Goal: Contribute content: Contribute content

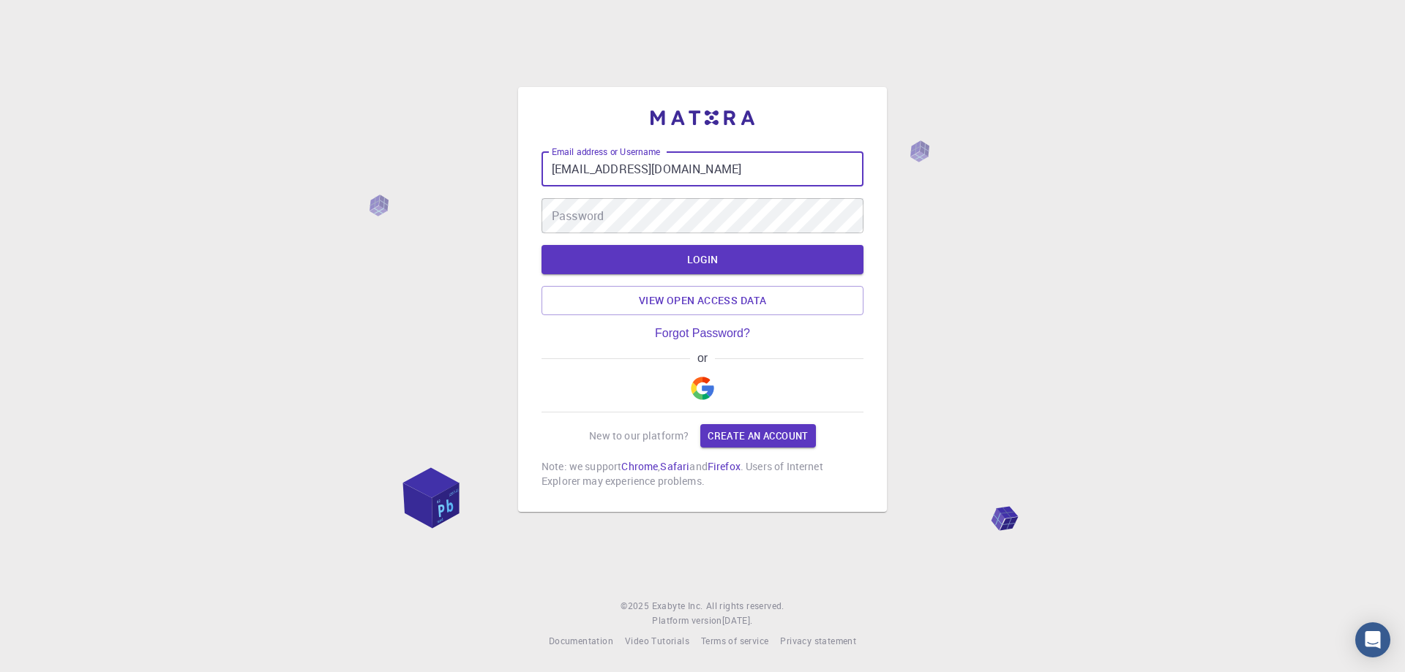
type input "[EMAIL_ADDRESS][DOMAIN_NAME]"
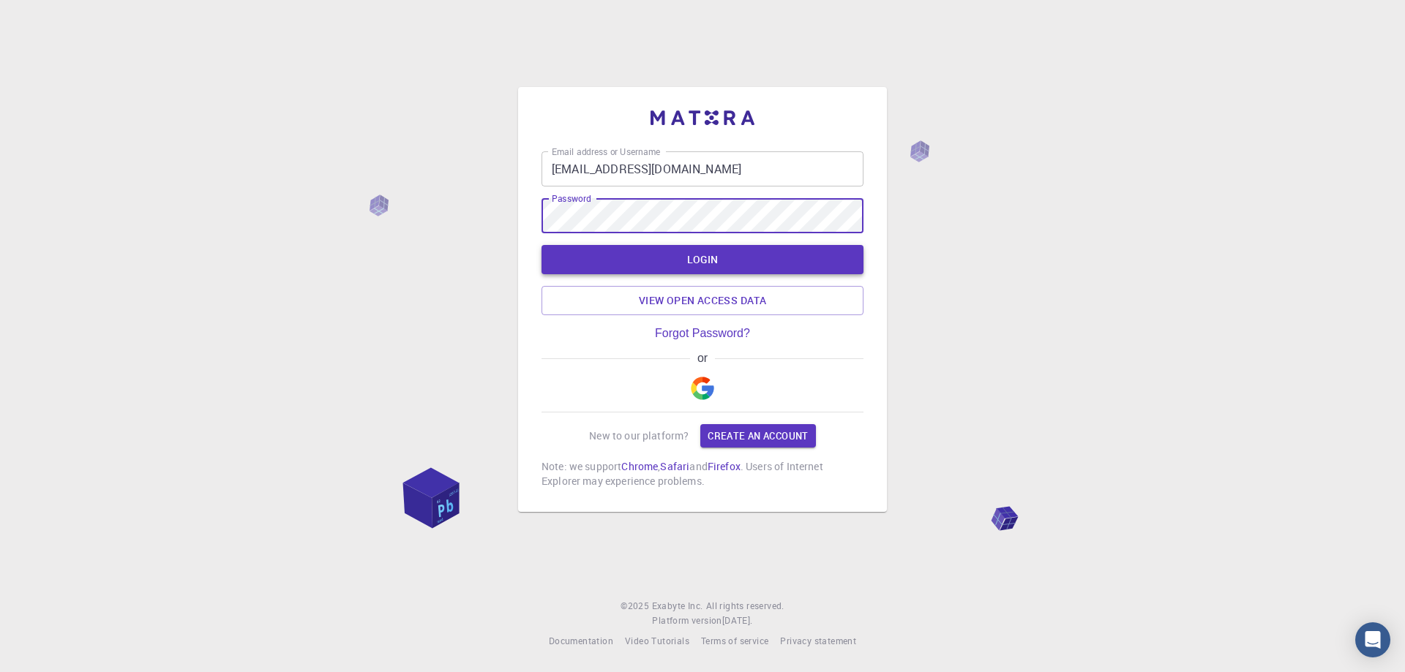
click at [699, 258] on button "LOGIN" at bounding box center [702, 259] width 322 height 29
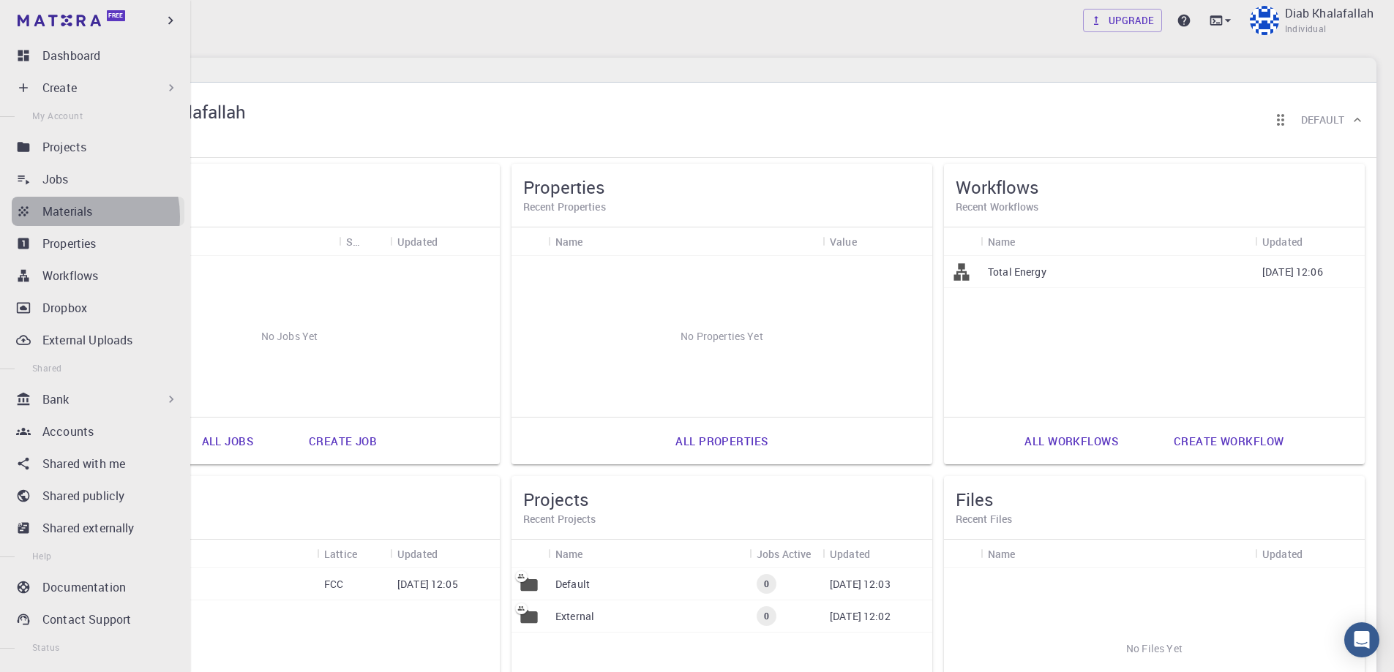
click at [77, 217] on p "Materials" at bounding box center [67, 212] width 50 height 18
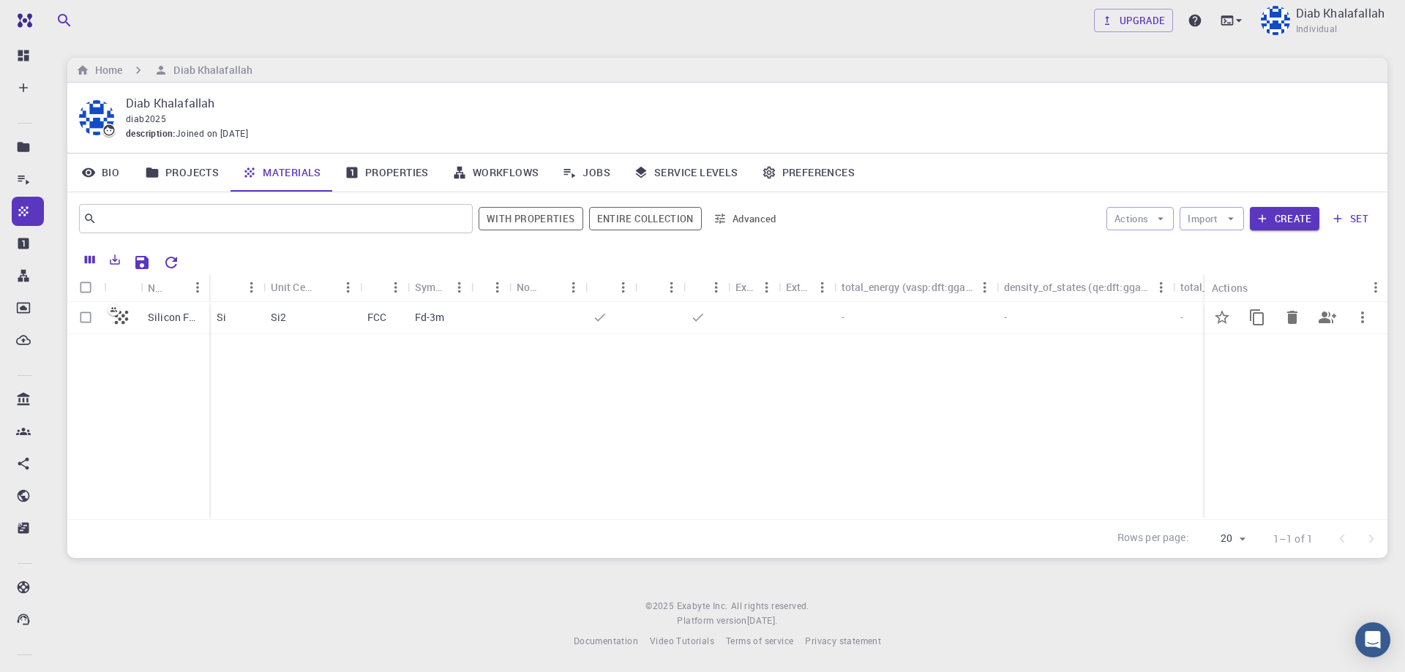
click at [178, 318] on p "Silicon FCC" at bounding box center [175, 317] width 54 height 15
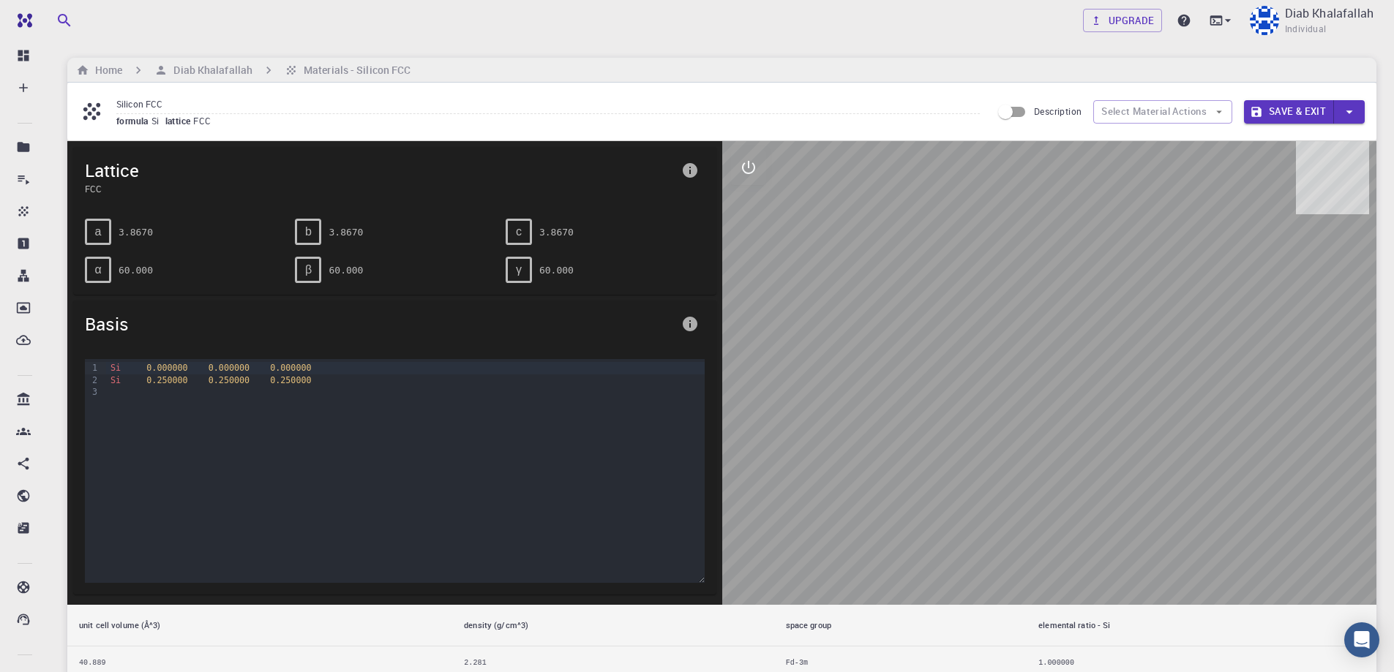
click at [1074, 388] on div at bounding box center [1049, 373] width 655 height 464
click at [129, 231] on pre "3.8670" at bounding box center [136, 232] width 34 height 26
click at [97, 176] on span "Lattice" at bounding box center [380, 170] width 590 height 23
click at [304, 231] on div "b" at bounding box center [308, 232] width 26 height 26
click at [549, 239] on pre "3.8670" at bounding box center [556, 232] width 34 height 26
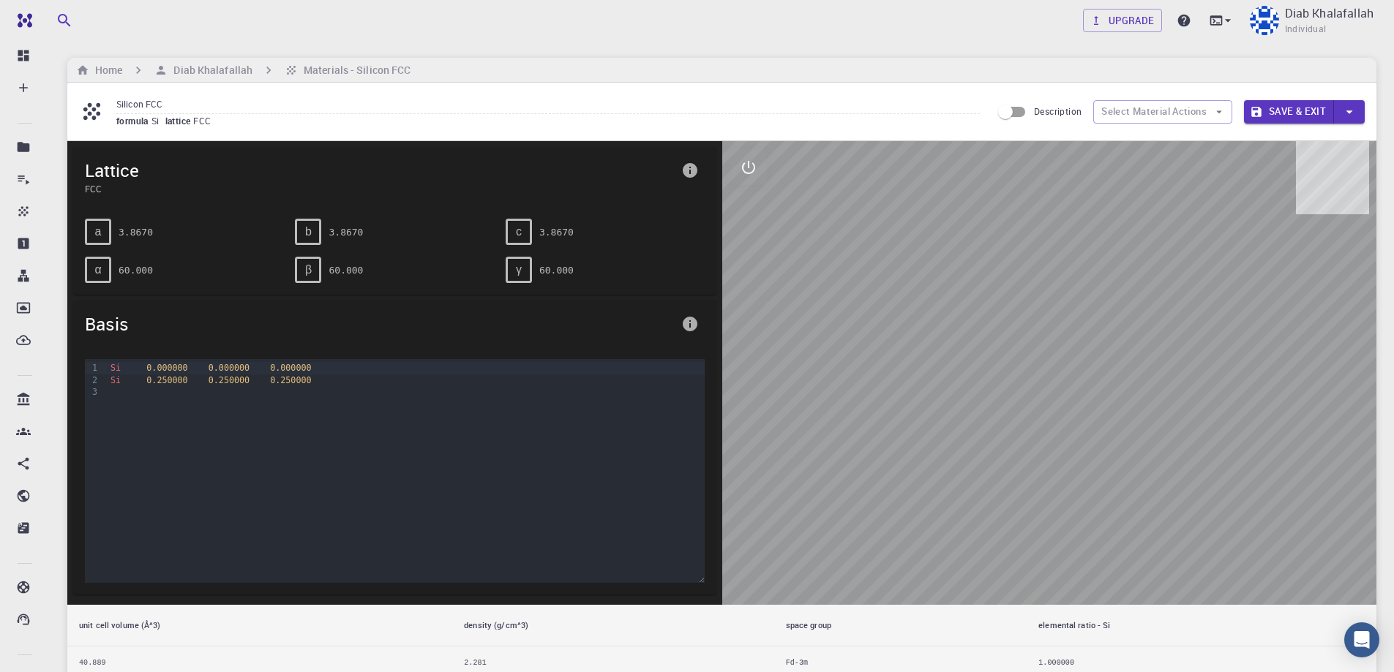
click at [206, 120] on span "FCC" at bounding box center [204, 121] width 23 height 12
drag, startPoint x: 1008, startPoint y: 111, endPoint x: 1018, endPoint y: 114, distance: 10.7
click at [1018, 114] on input "Description" at bounding box center [1004, 112] width 83 height 28
checkbox input "true"
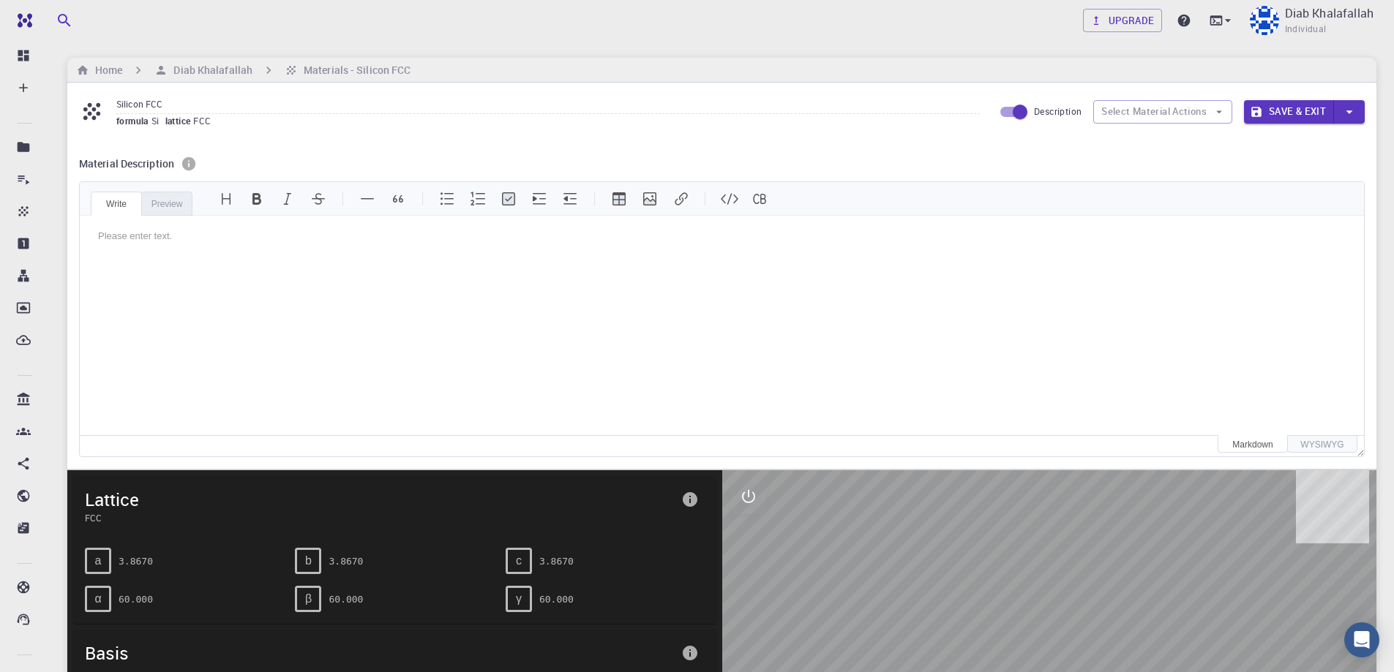
click at [168, 235] on span "Please enter text." at bounding box center [135, 235] width 74 height 11
click at [176, 124] on span "lattice" at bounding box center [179, 121] width 29 height 12
click at [200, 117] on span "FCC" at bounding box center [204, 121] width 23 height 12
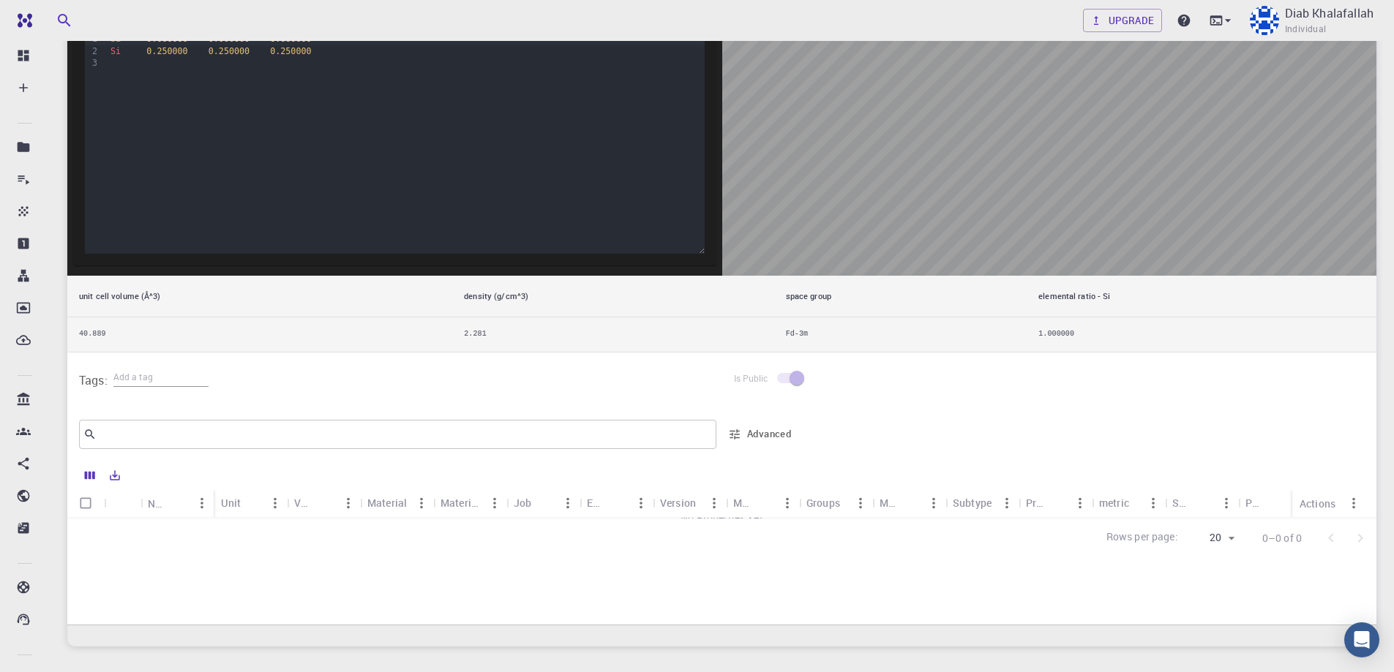
scroll to position [732, 0]
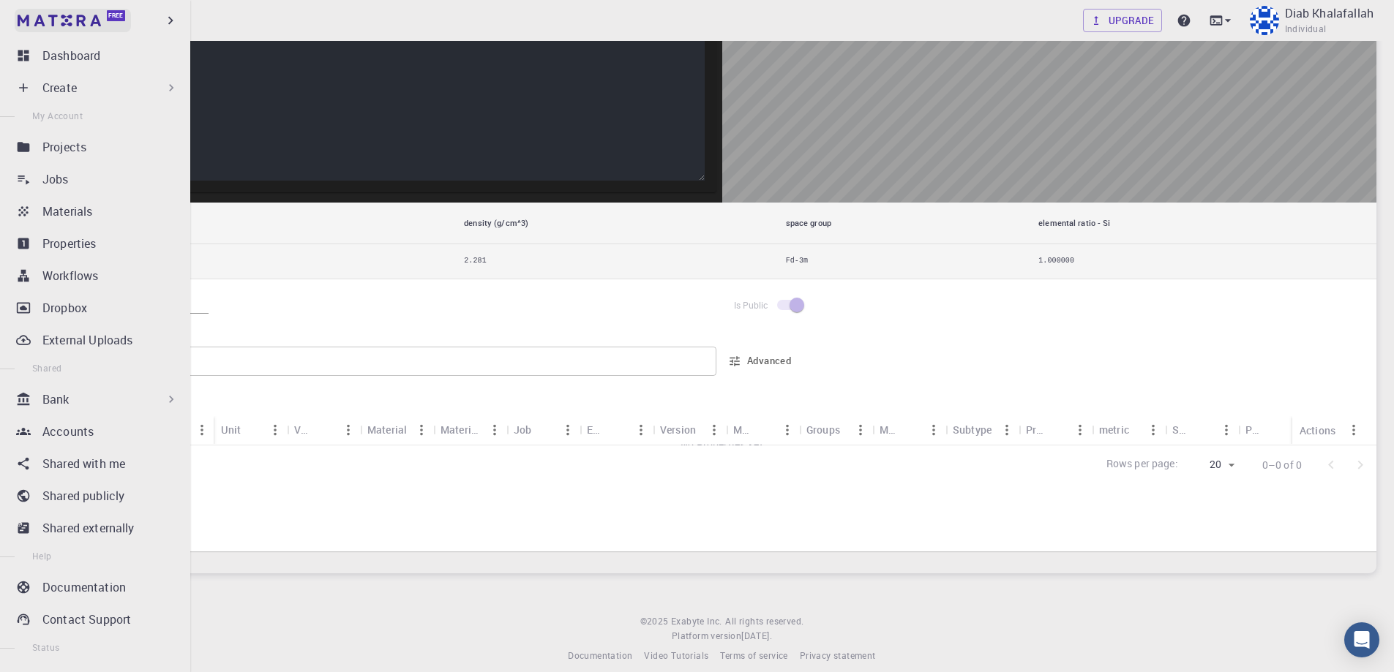
click at [115, 15] on span "Free" at bounding box center [115, 16] width 15 height 8
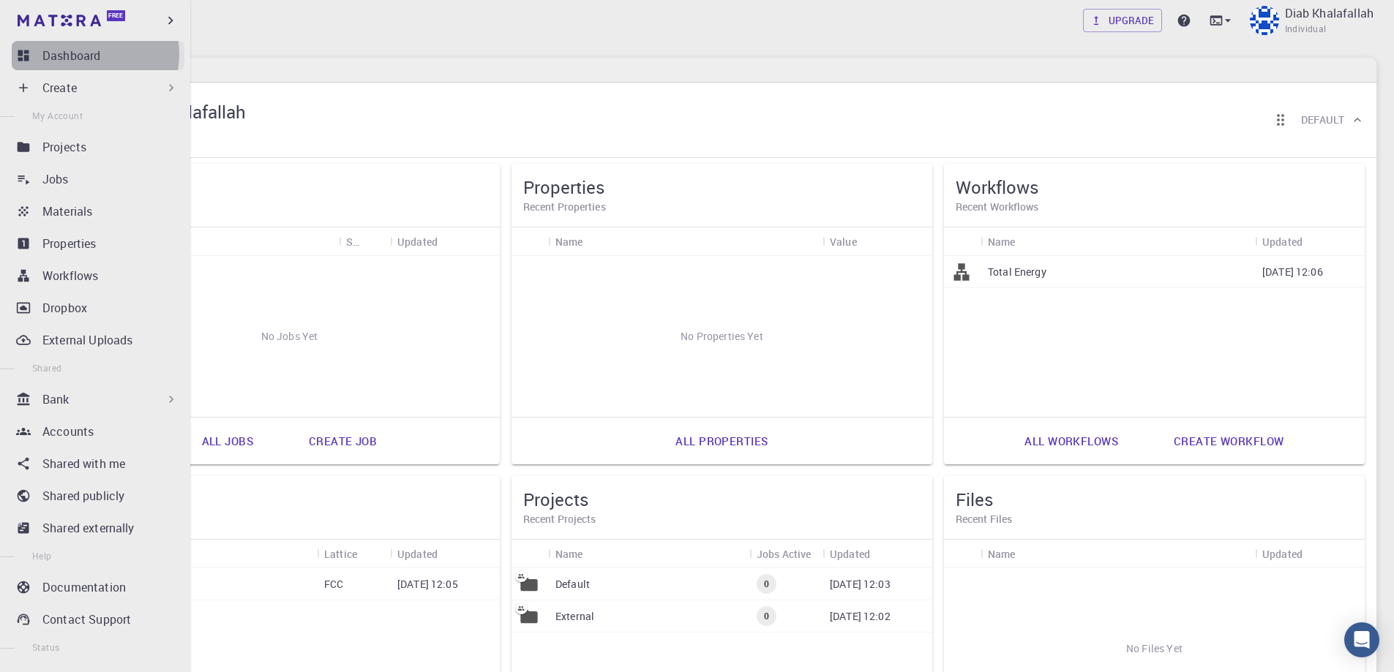
click at [91, 54] on p "Dashboard" at bounding box center [71, 56] width 58 height 18
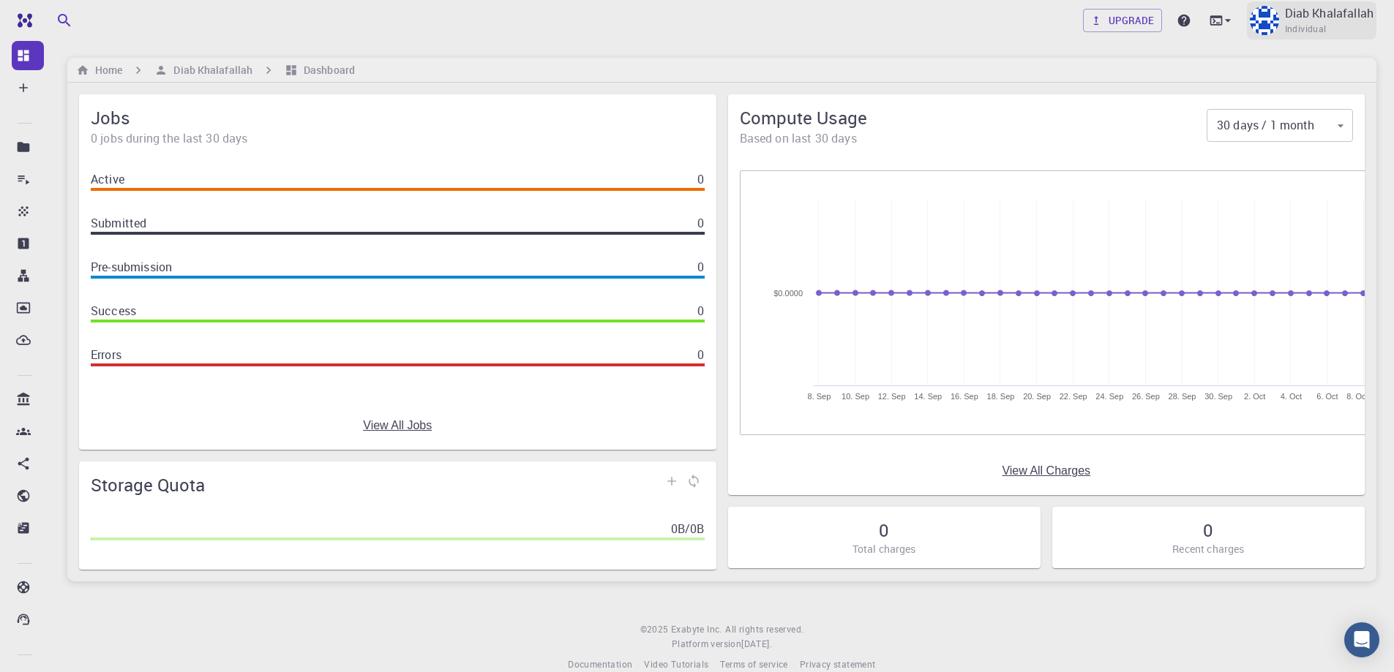
click at [1261, 22] on img at bounding box center [1263, 20] width 29 height 29
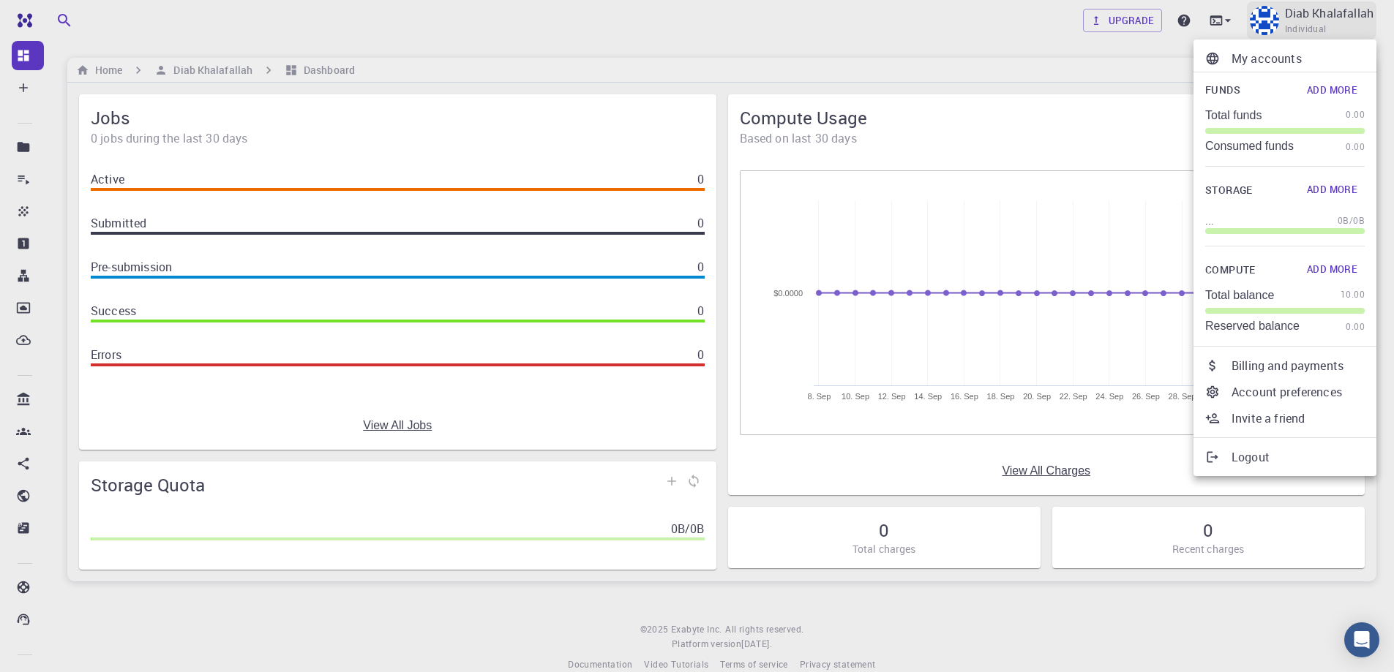
click at [1261, 22] on div at bounding box center [697, 336] width 1394 height 672
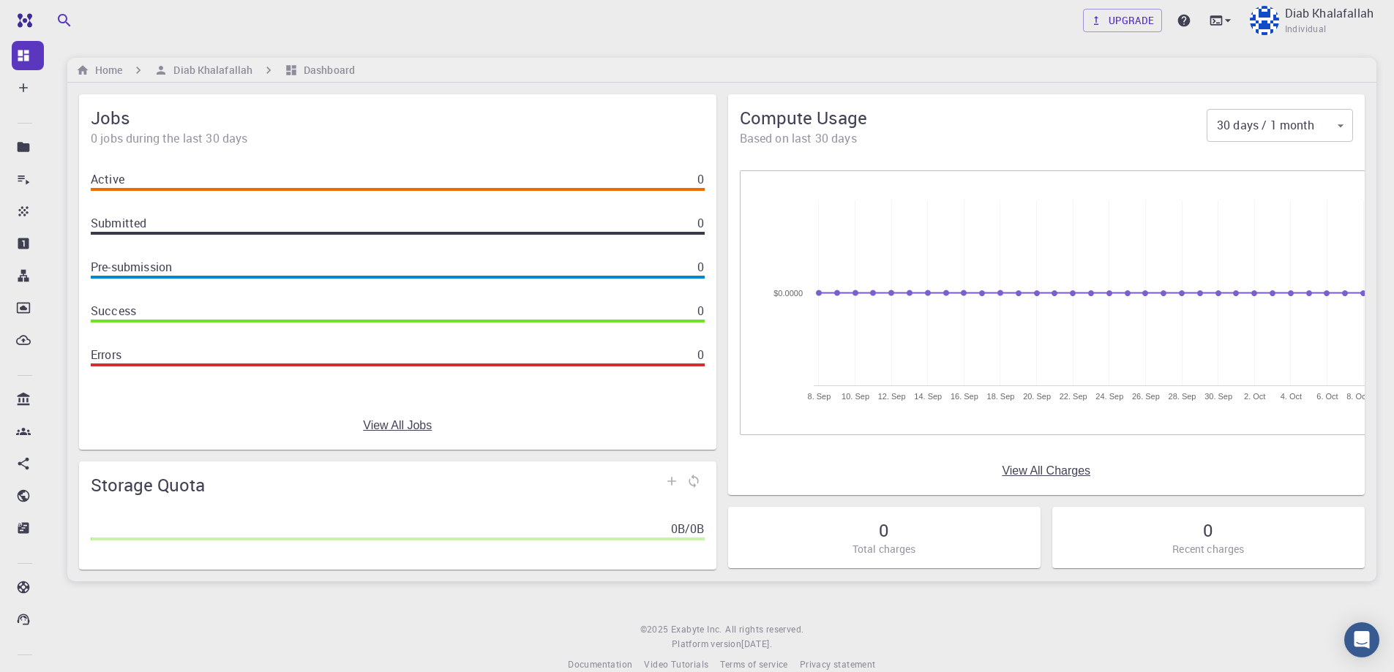
click at [572, 35] on div "Upgrade Diab Khalafallah Individual" at bounding box center [722, 20] width 1344 height 38
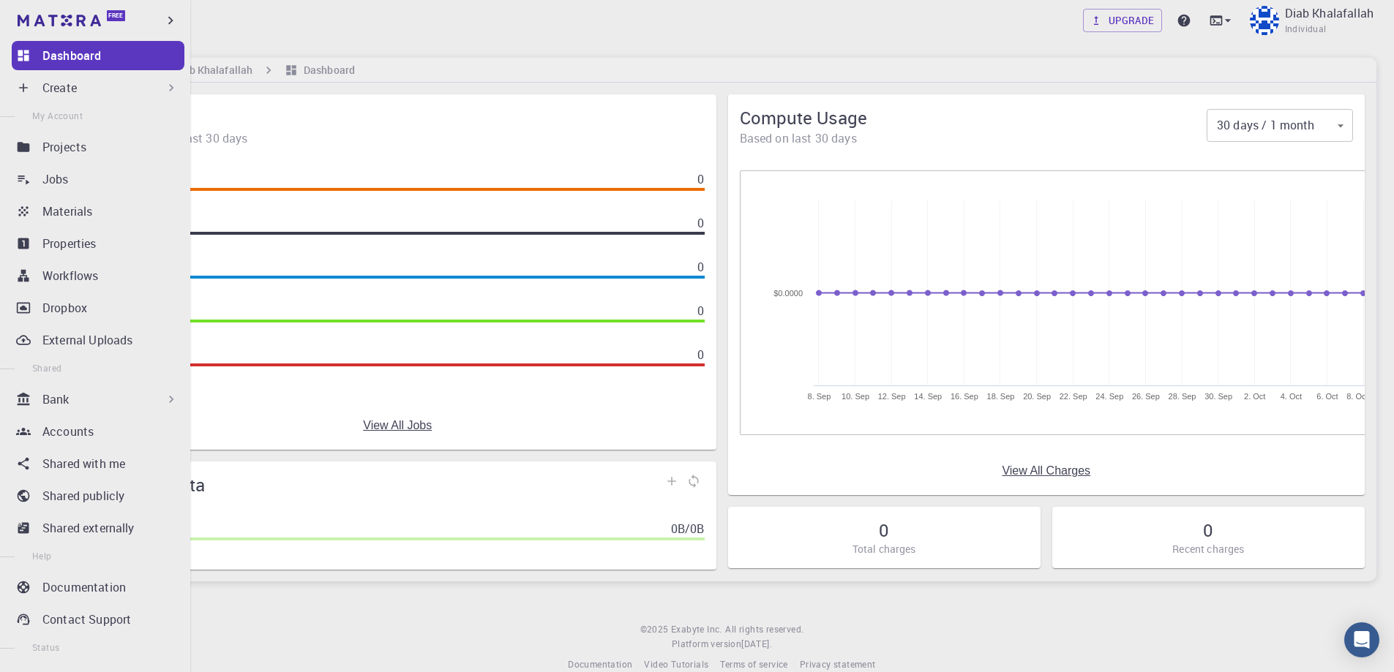
click at [66, 89] on p "Create" at bounding box center [59, 88] width 34 height 18
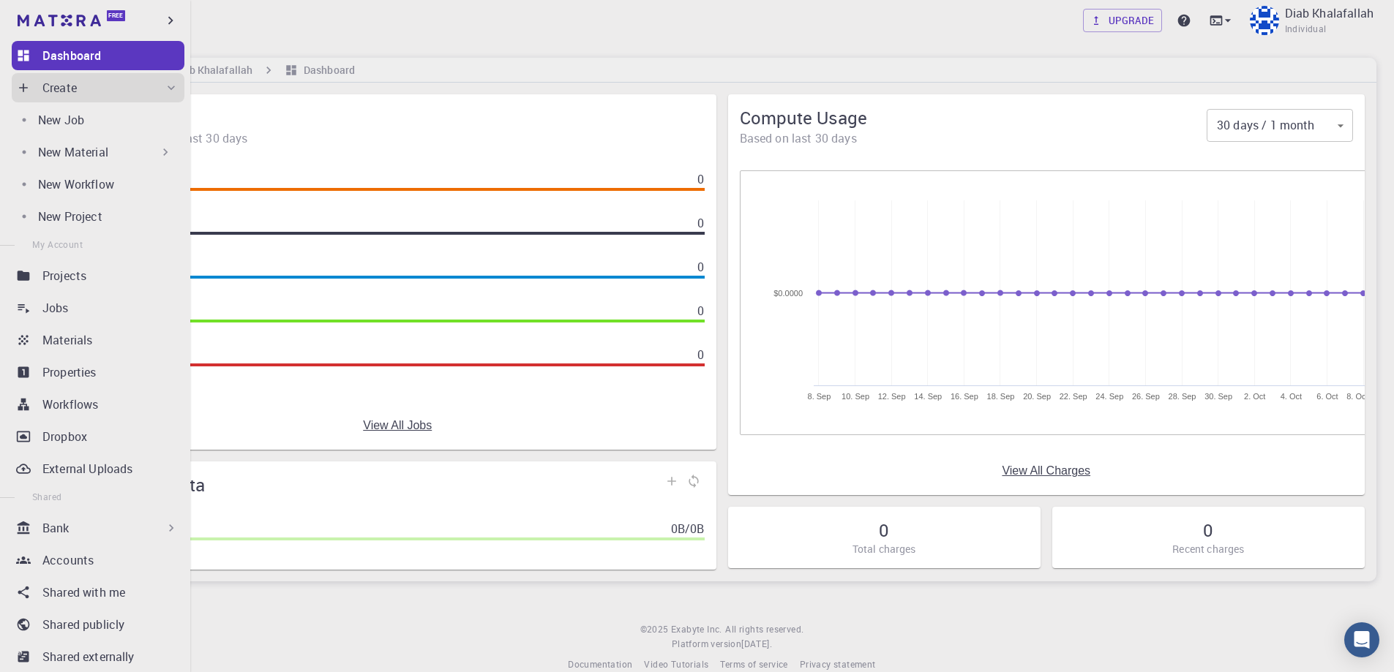
click at [71, 152] on p "New Material" at bounding box center [73, 152] width 70 height 18
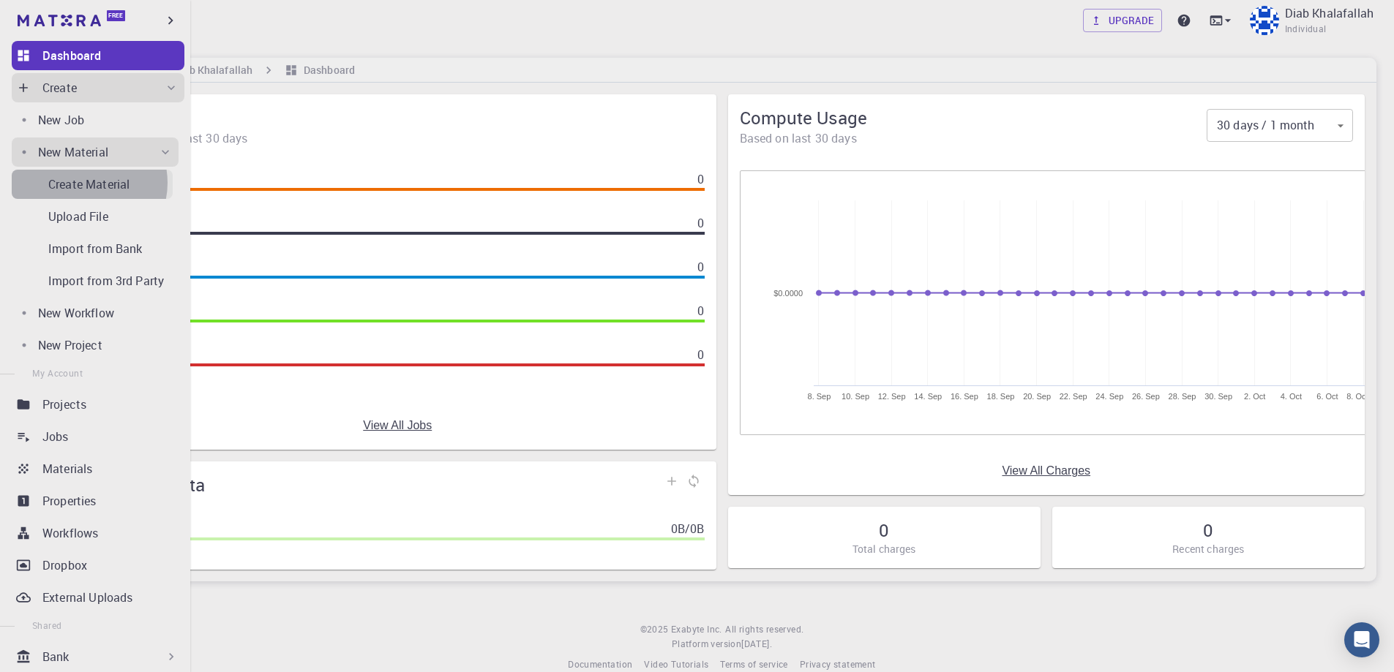
click at [87, 184] on p "Create Material" at bounding box center [88, 185] width 81 height 18
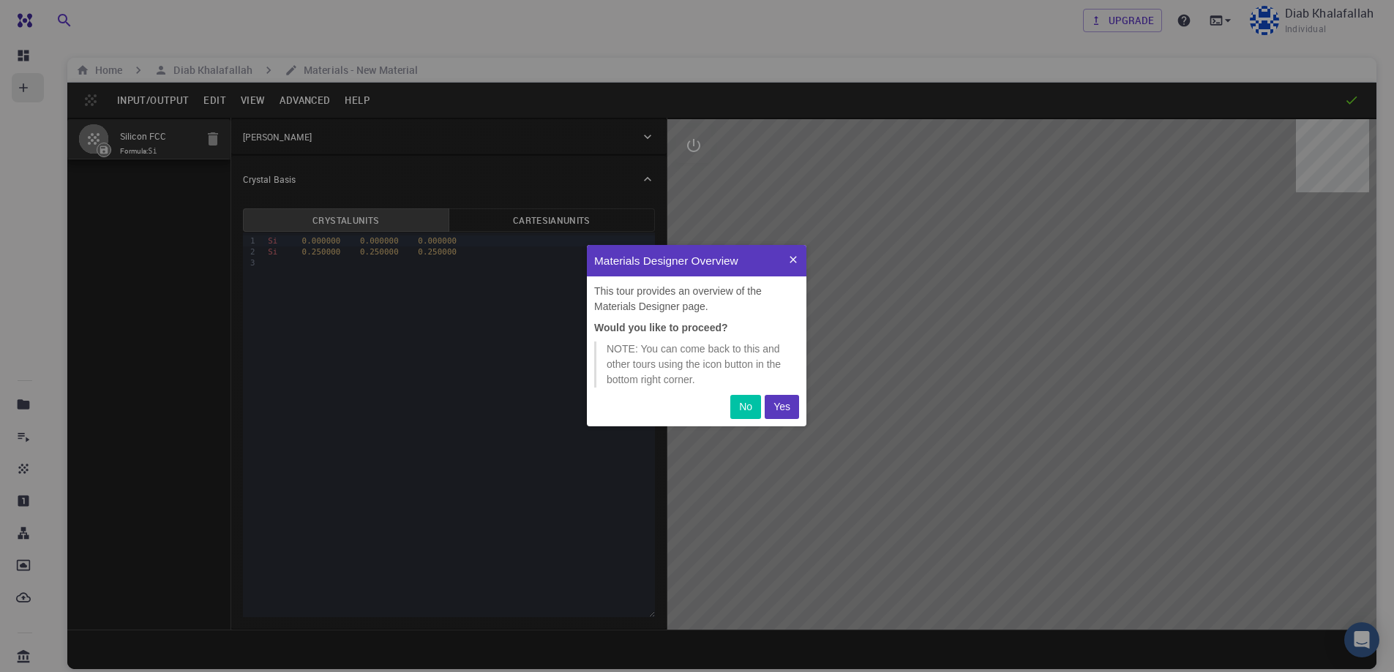
scroll to position [170, 208]
click at [779, 407] on p "Yes" at bounding box center [781, 406] width 17 height 15
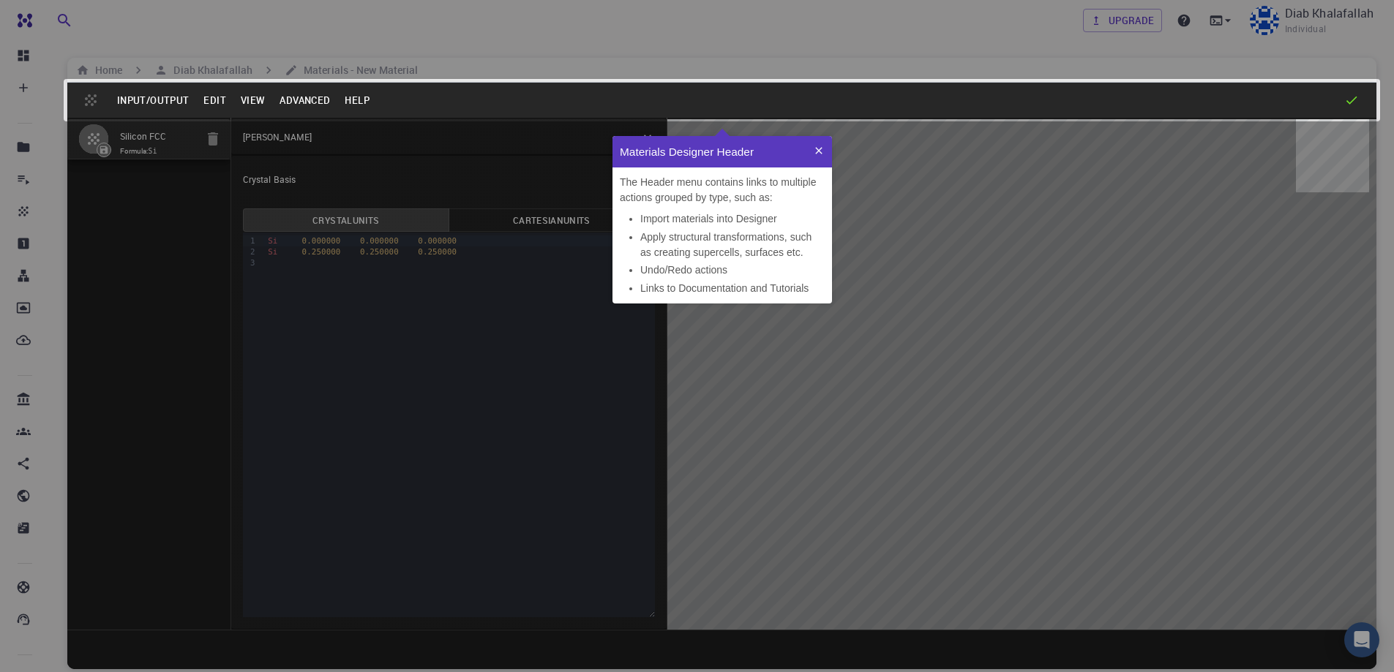
scroll to position [156, 208]
click at [820, 150] on icon at bounding box center [819, 151] width 12 height 12
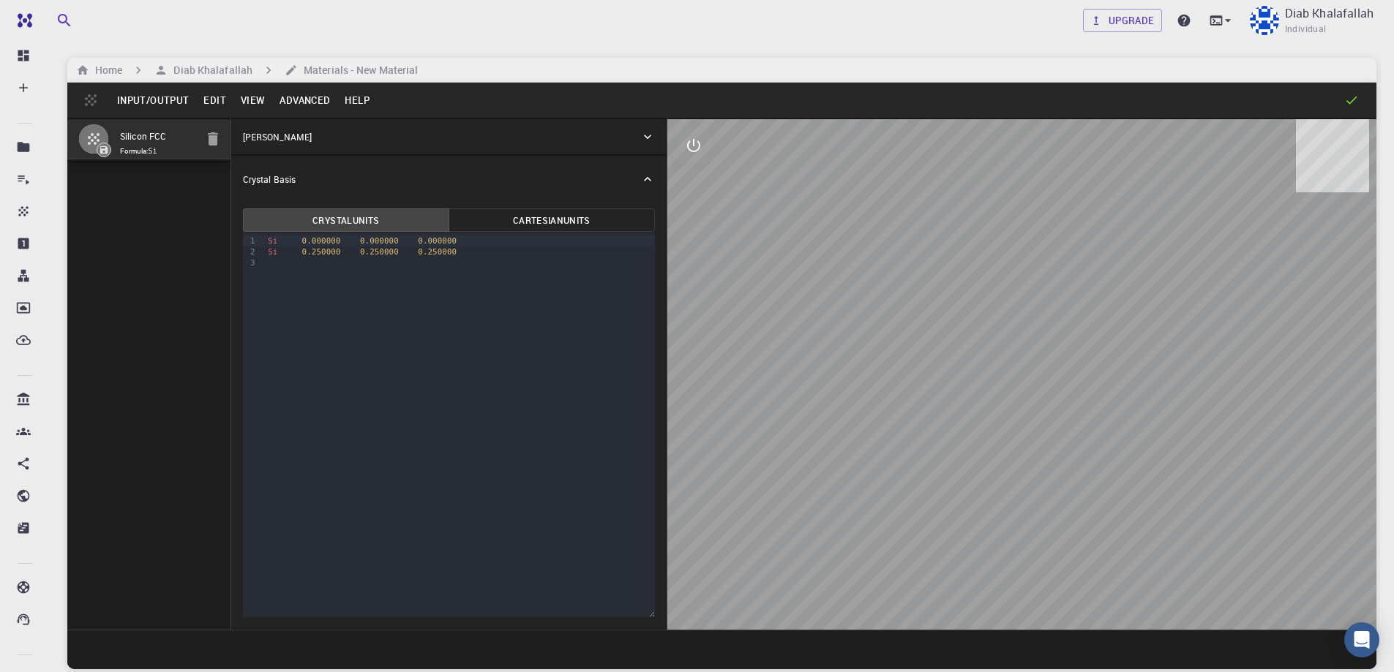
click at [374, 223] on button "Crystal Units" at bounding box center [346, 219] width 206 height 23
click at [367, 224] on button "Crystal Units" at bounding box center [346, 219] width 206 height 23
click at [421, 244] on span "0.000000" at bounding box center [437, 241] width 39 height 10
drag, startPoint x: 445, startPoint y: 245, endPoint x: 412, endPoint y: 242, distance: 33.0
click at [412, 242] on div "Si 0. 000000 0. 000000 0.000000" at bounding box center [458, 241] width 391 height 11
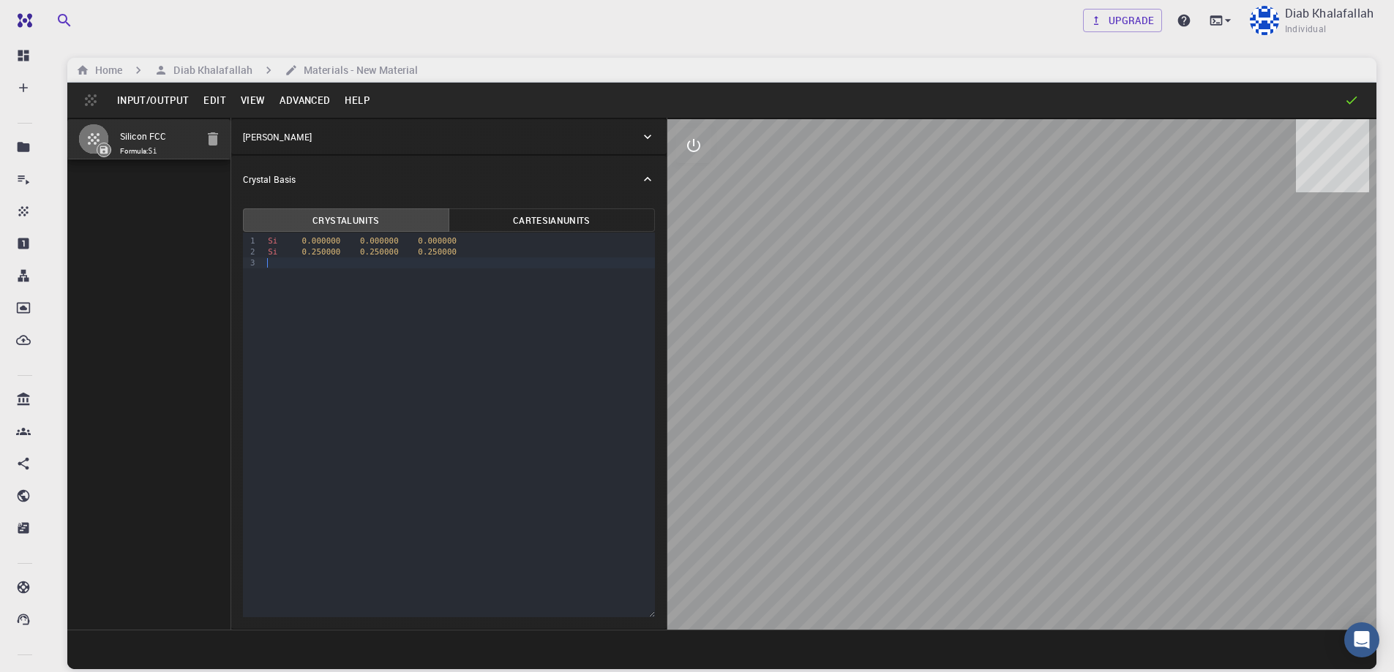
click at [425, 260] on div at bounding box center [458, 263] width 391 height 11
click at [648, 180] on icon at bounding box center [647, 179] width 15 height 15
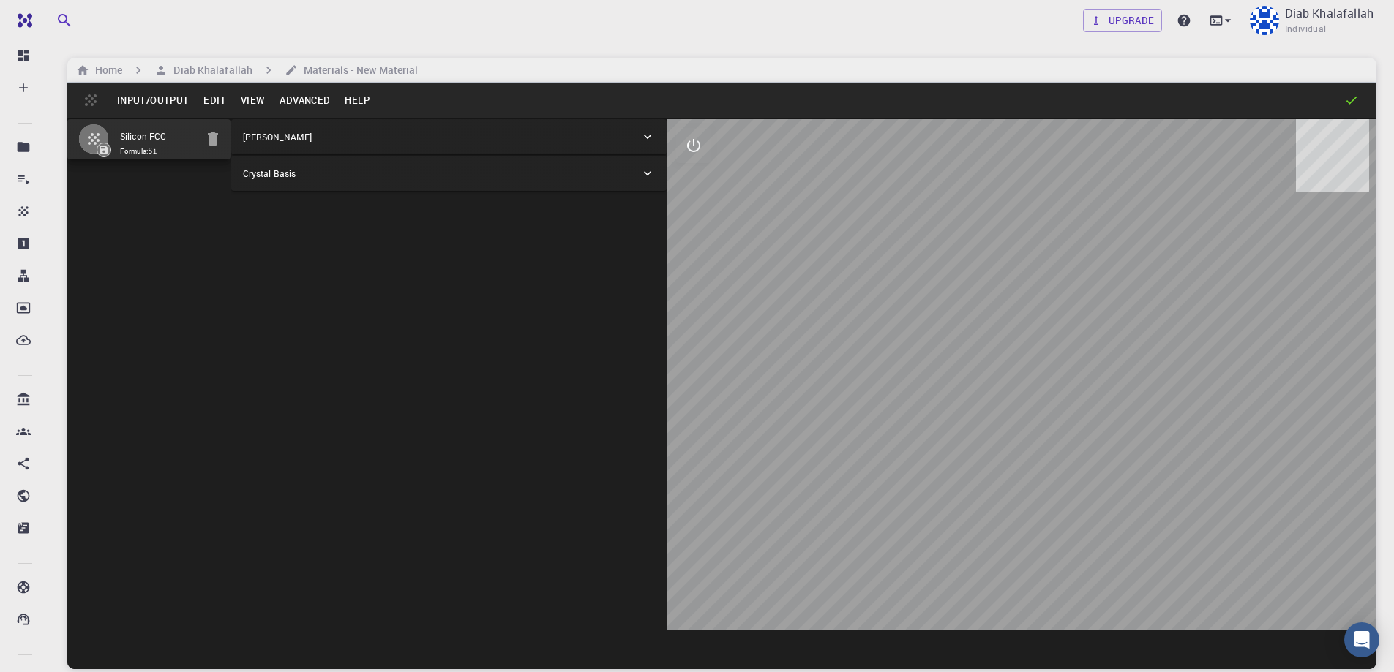
click at [320, 176] on div "Crystal Basis" at bounding box center [441, 173] width 397 height 13
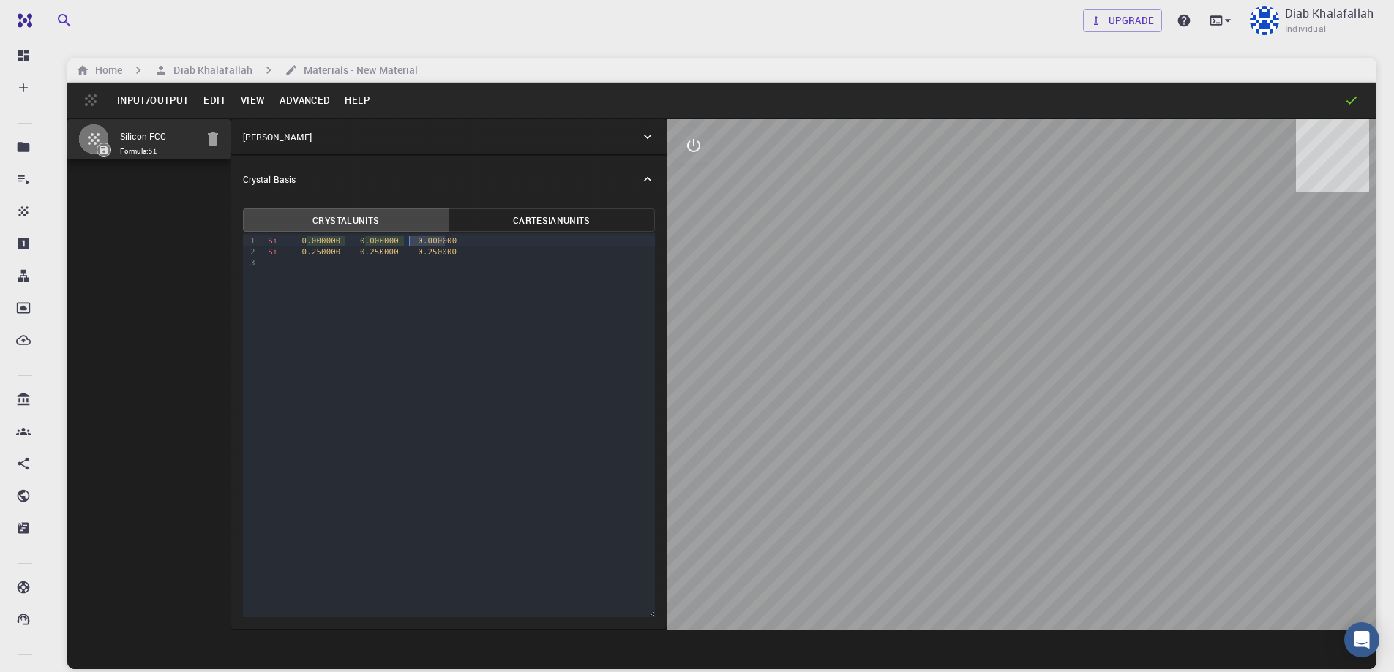
drag, startPoint x: 446, startPoint y: 241, endPoint x: 411, endPoint y: 240, distance: 34.4
click at [411, 240] on div "Si 0 .000000 0 .000000 0.000000" at bounding box center [458, 241] width 391 height 11
drag, startPoint x: 459, startPoint y: 253, endPoint x: 262, endPoint y: 241, distance: 197.9
click at [262, 241] on div "9 1 2 3 › Si 0.000000 0.000000 0222 Si 0.250000 0.250000 0.250000" at bounding box center [449, 425] width 412 height 385
click at [211, 142] on icon "button" at bounding box center [213, 138] width 10 height 13
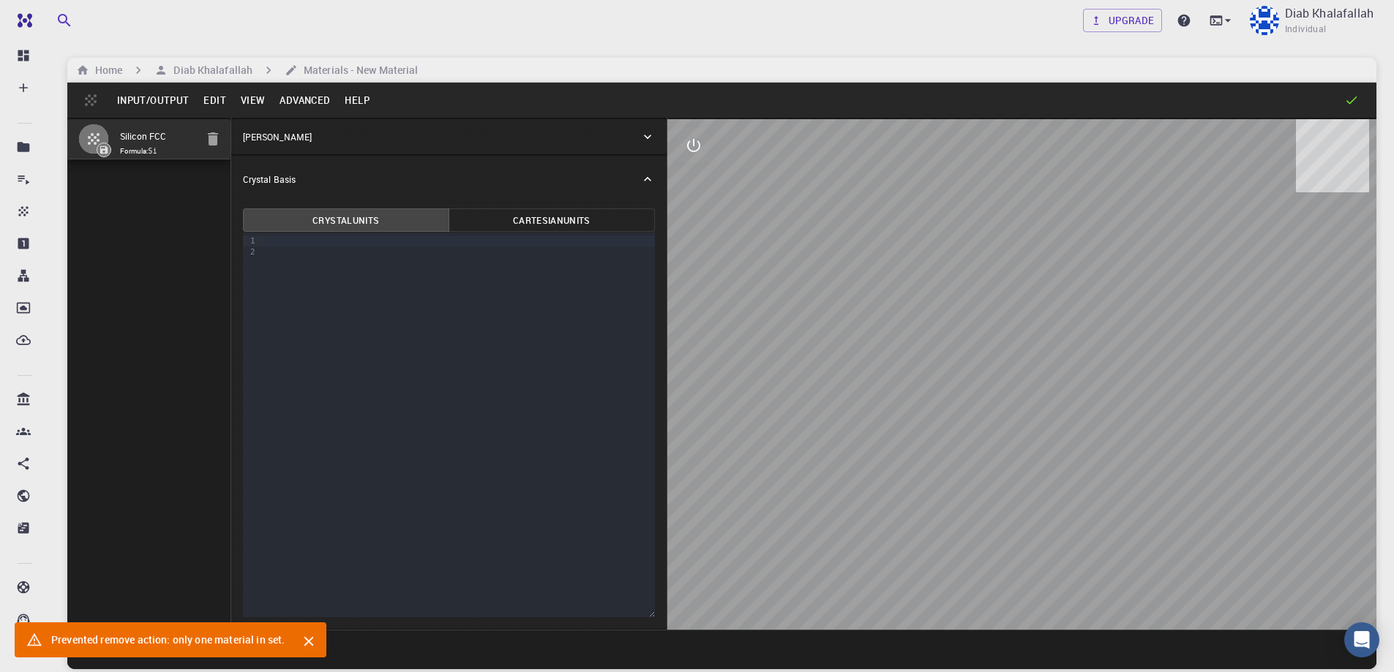
click at [285, 141] on p "Crystal Lattice" at bounding box center [277, 136] width 69 height 13
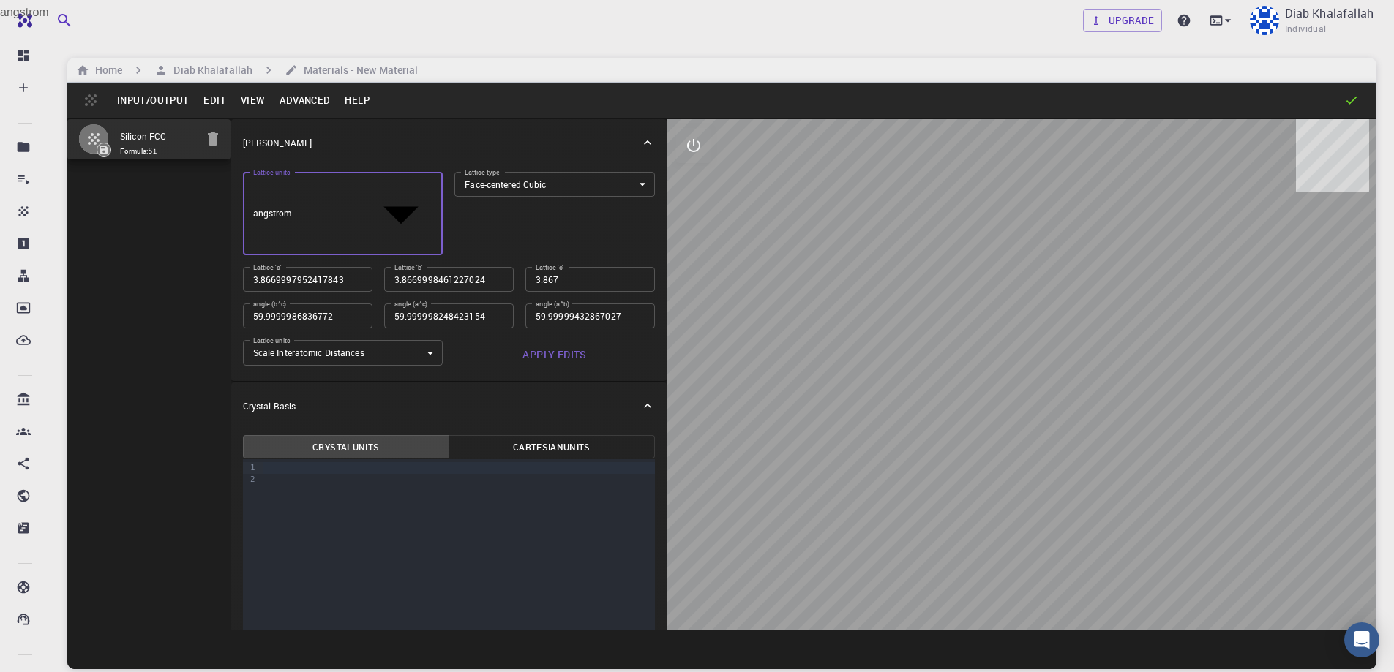
click at [424, 184] on body "Free Dashboard Create New Job New Material Create Material Upload File Import f…" at bounding box center [697, 391] width 1394 height 783
click at [424, 184] on div at bounding box center [697, 336] width 1394 height 672
click at [388, 183] on body "Free Dashboard Create New Job New Material Create Material Upload File Import f…" at bounding box center [697, 391] width 1394 height 783
click at [425, 184] on div at bounding box center [697, 336] width 1394 height 672
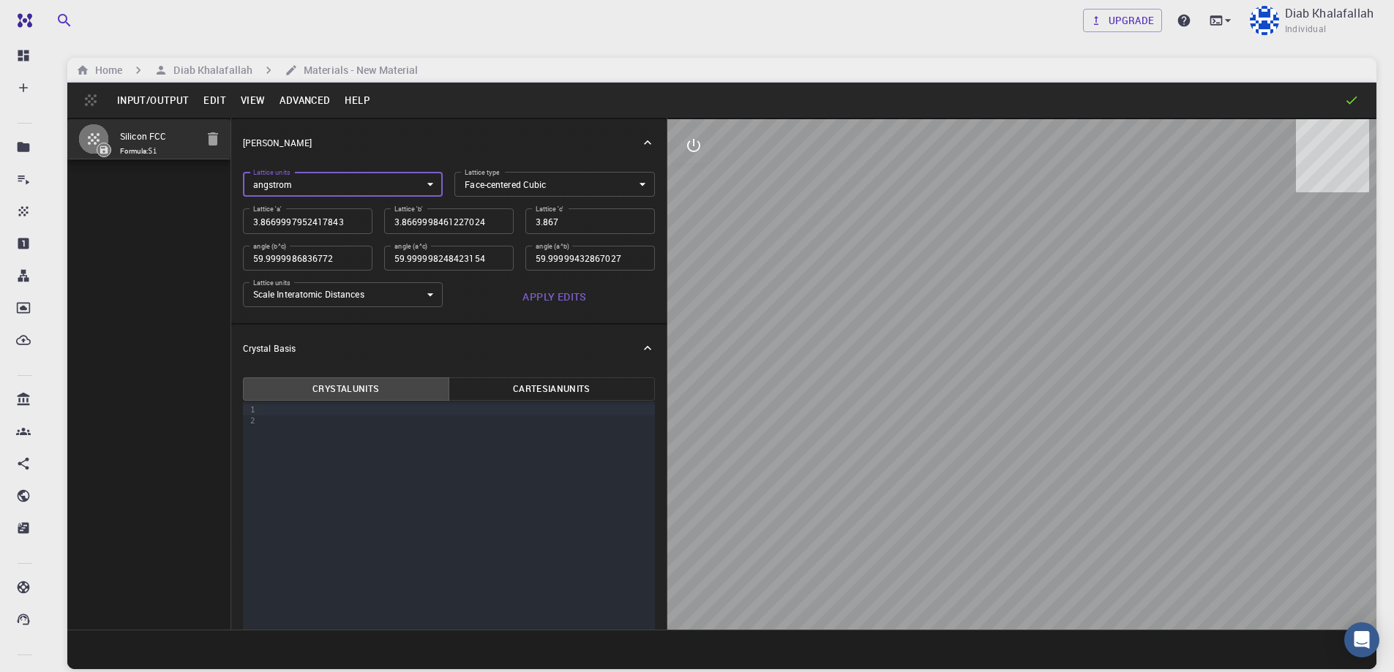
click at [569, 188] on body "Free Dashboard Create New Job New Material Create Material Upload File Import f…" at bounding box center [697, 391] width 1394 height 783
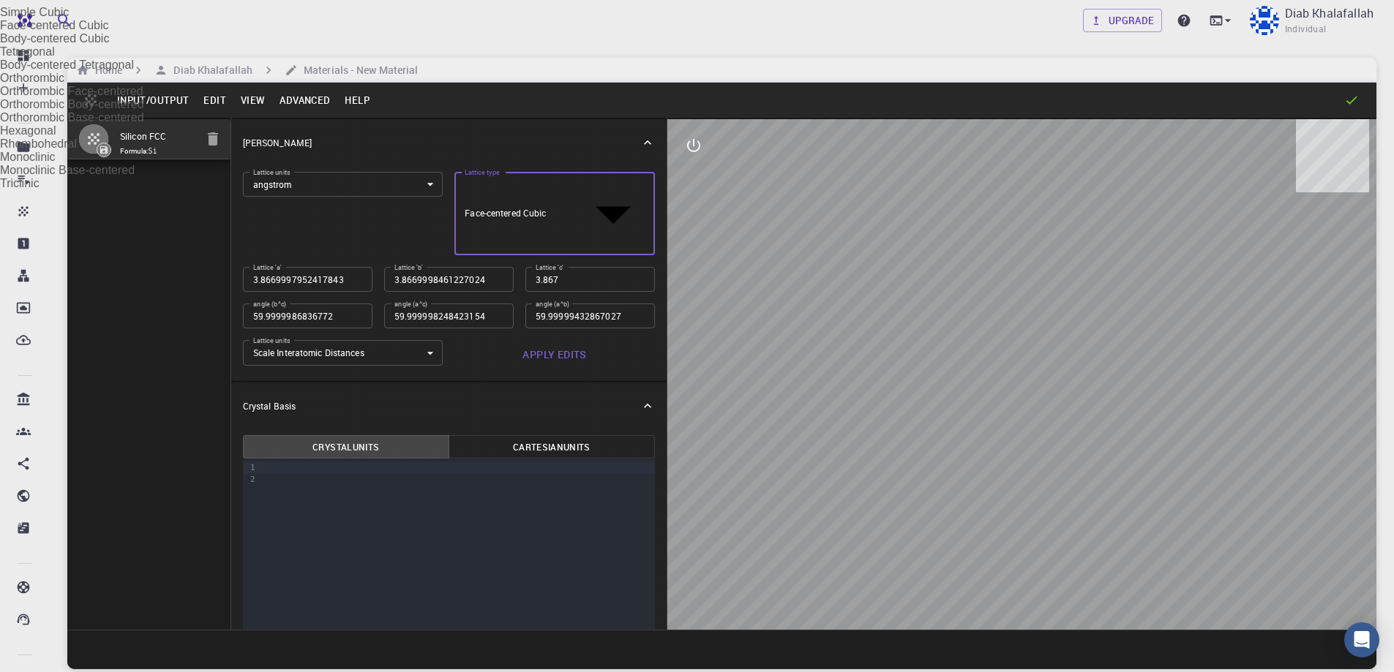
click at [569, 188] on div at bounding box center [697, 336] width 1394 height 672
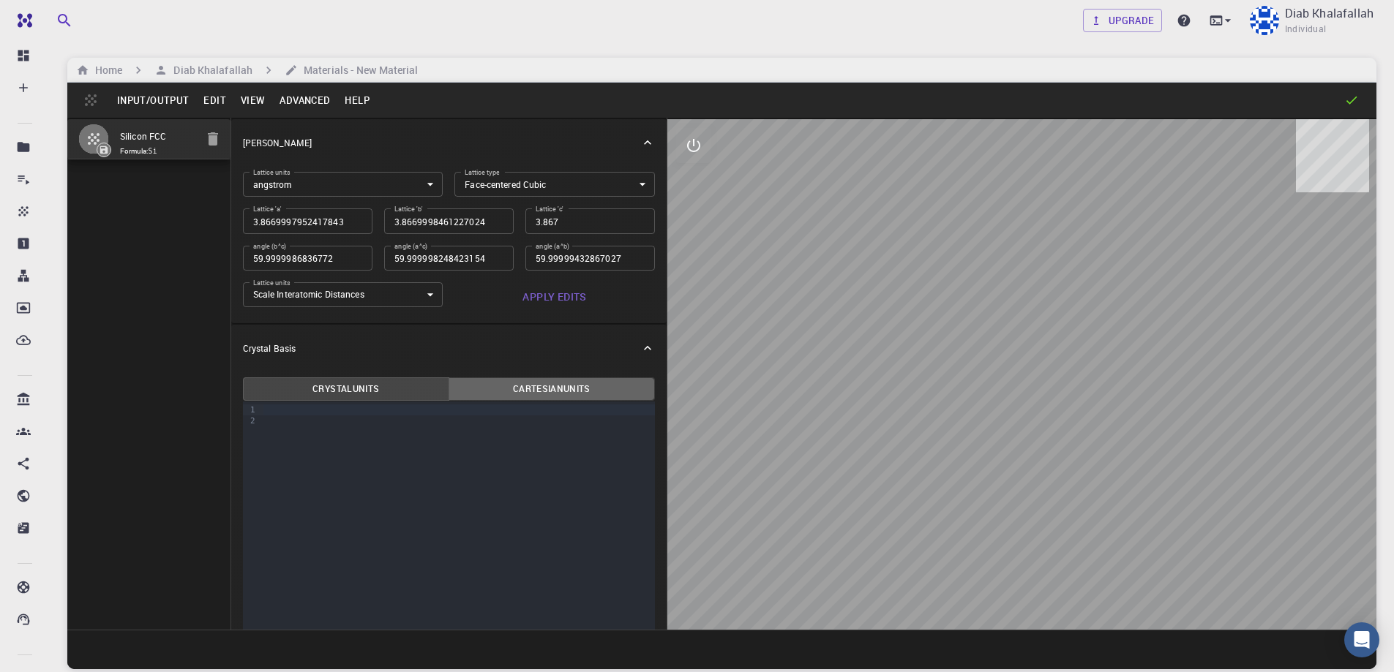
click at [561, 390] on button "Cartesian Units" at bounding box center [551, 388] width 206 height 23
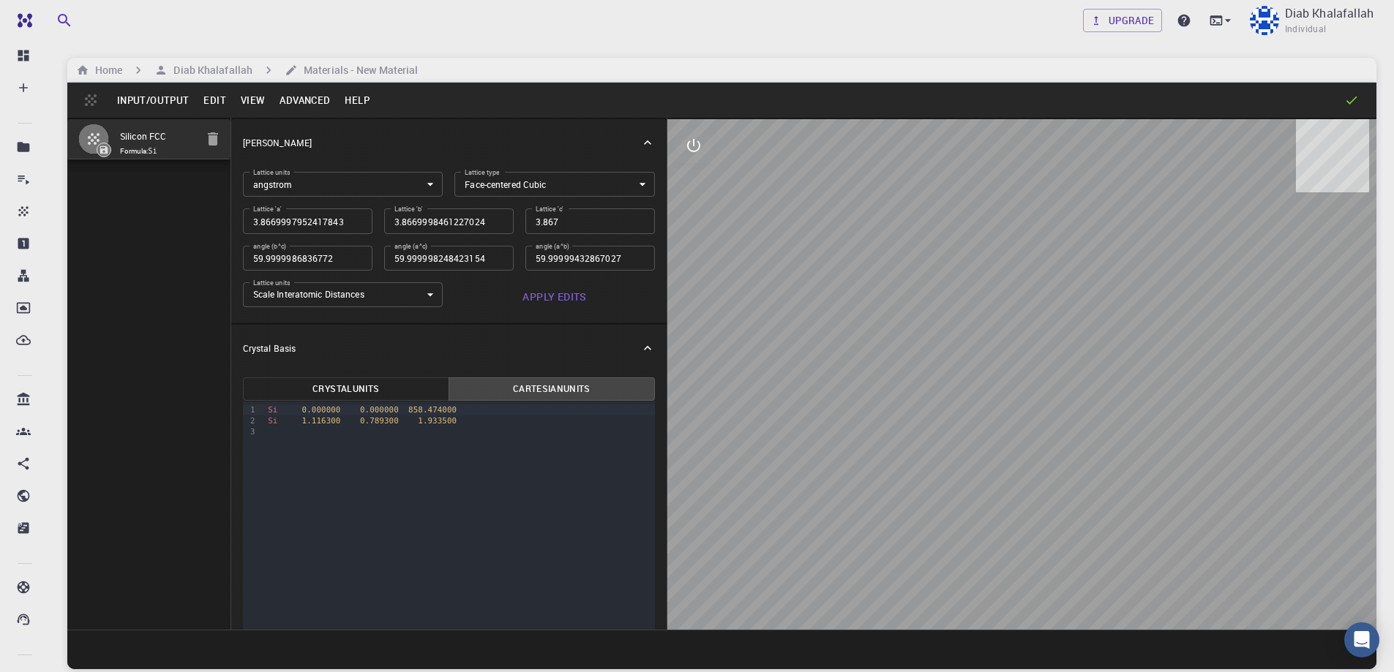
click at [413, 385] on button "Crystal Units" at bounding box center [346, 388] width 206 height 23
click at [333, 228] on input "3.8669997952417843" at bounding box center [307, 220] width 129 height 25
type input "3.85"
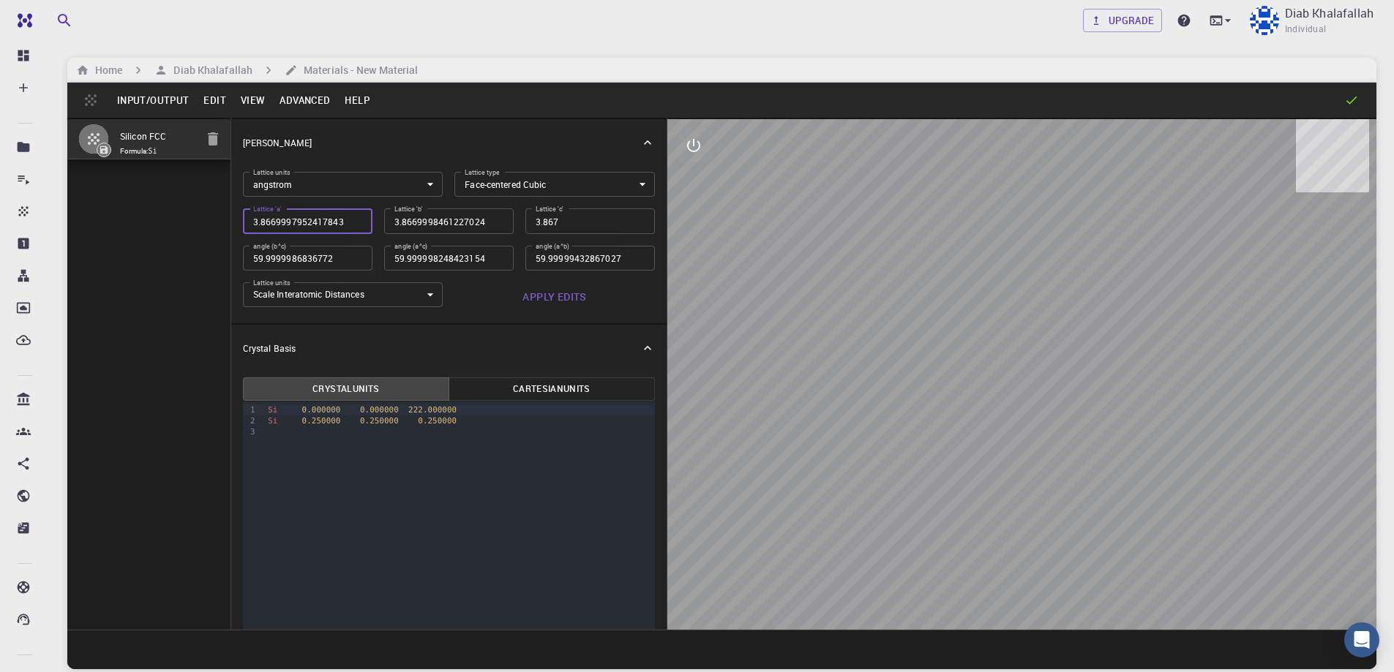
type input "60"
type input "3.85"
click at [351, 224] on input "3.85" at bounding box center [307, 220] width 129 height 25
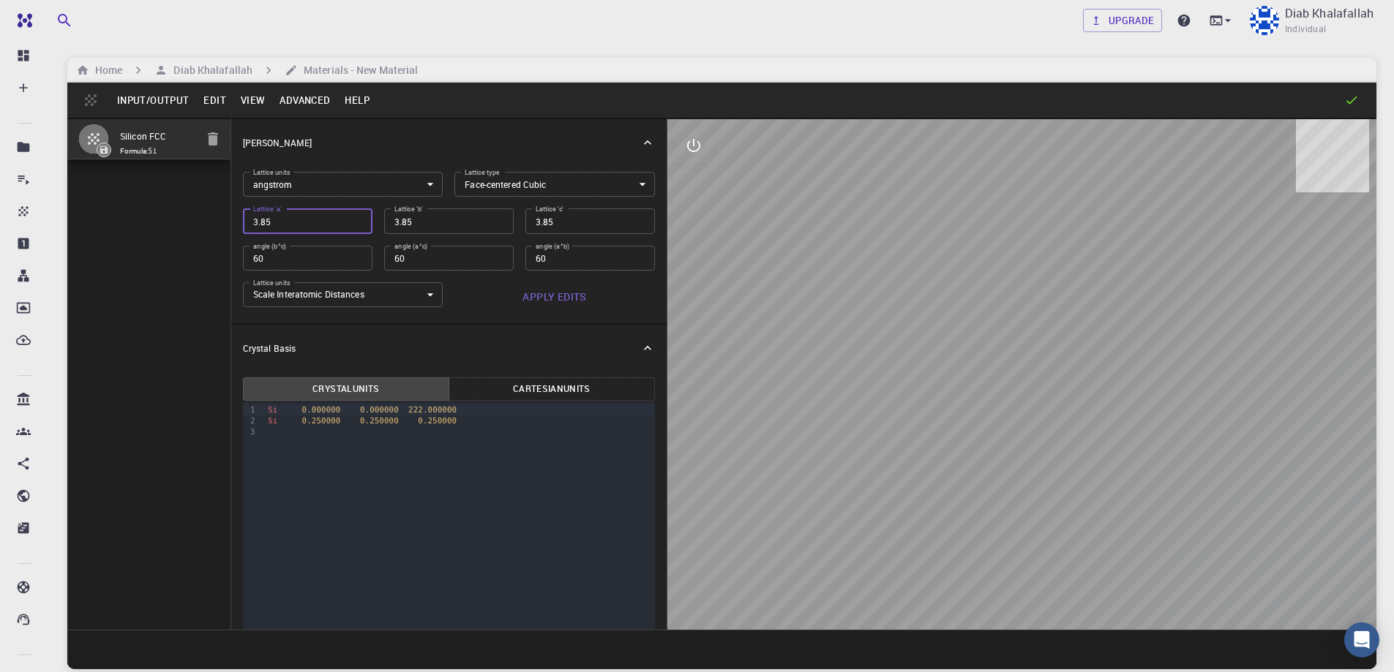
click at [407, 386] on button "Crystal Units" at bounding box center [346, 388] width 206 height 23
click at [505, 388] on button "Cartesian Units" at bounding box center [551, 388] width 206 height 23
click at [166, 98] on button "Input/Output" at bounding box center [153, 100] width 86 height 23
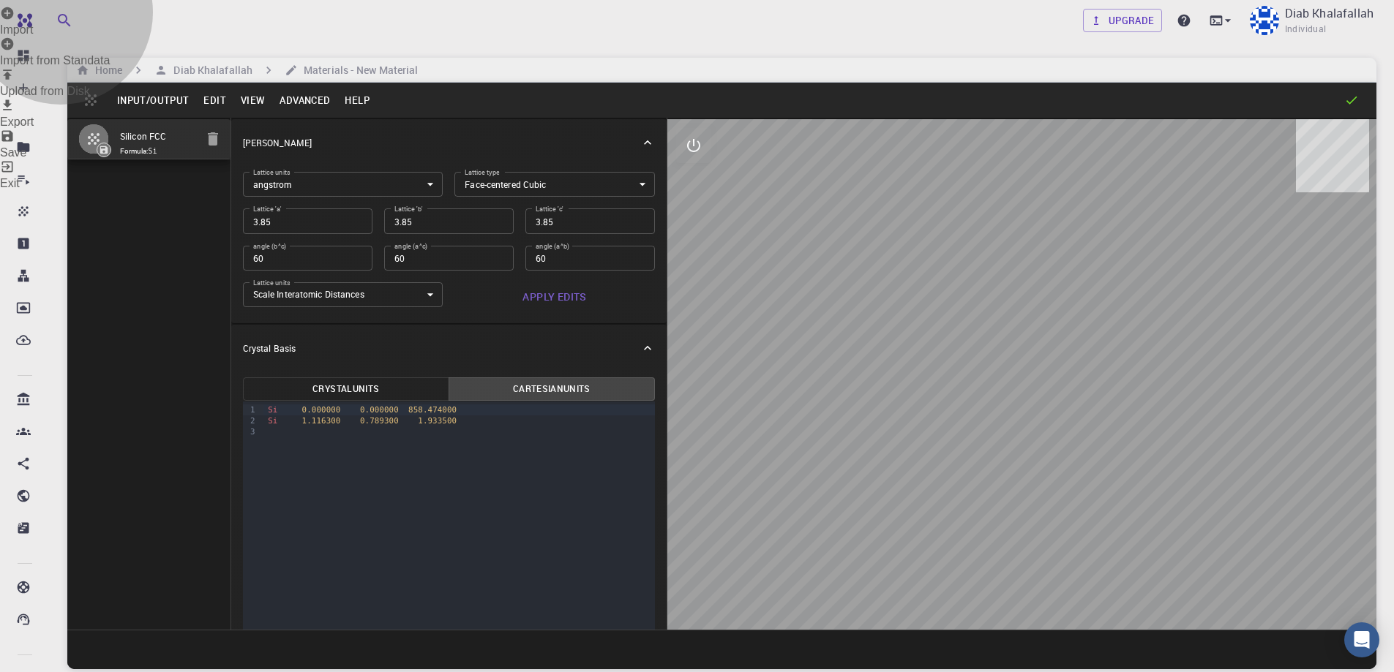
click at [170, 37] on li "Import" at bounding box center [697, 21] width 1394 height 31
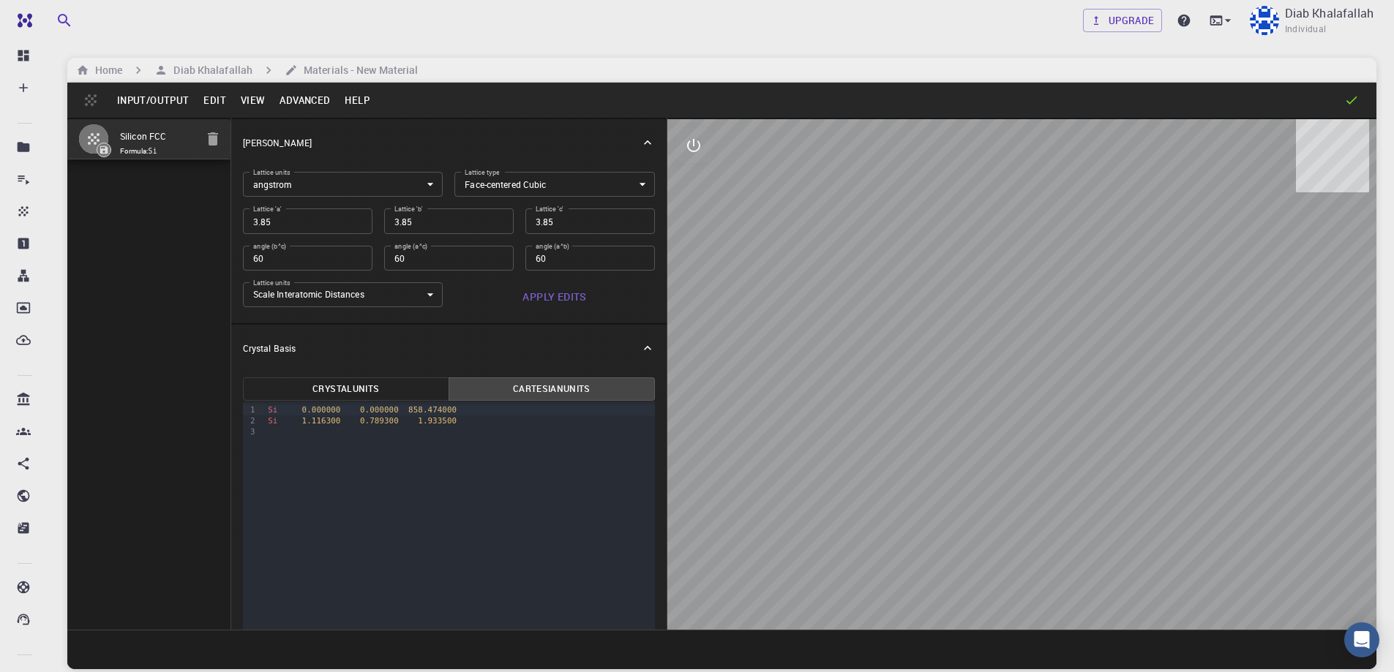
click at [309, 102] on button "Advanced" at bounding box center [304, 100] width 65 height 23
click at [214, 100] on div at bounding box center [697, 336] width 1394 height 672
click at [249, 100] on button "View" at bounding box center [253, 100] width 40 height 23
click at [154, 99] on div at bounding box center [697, 336] width 1394 height 672
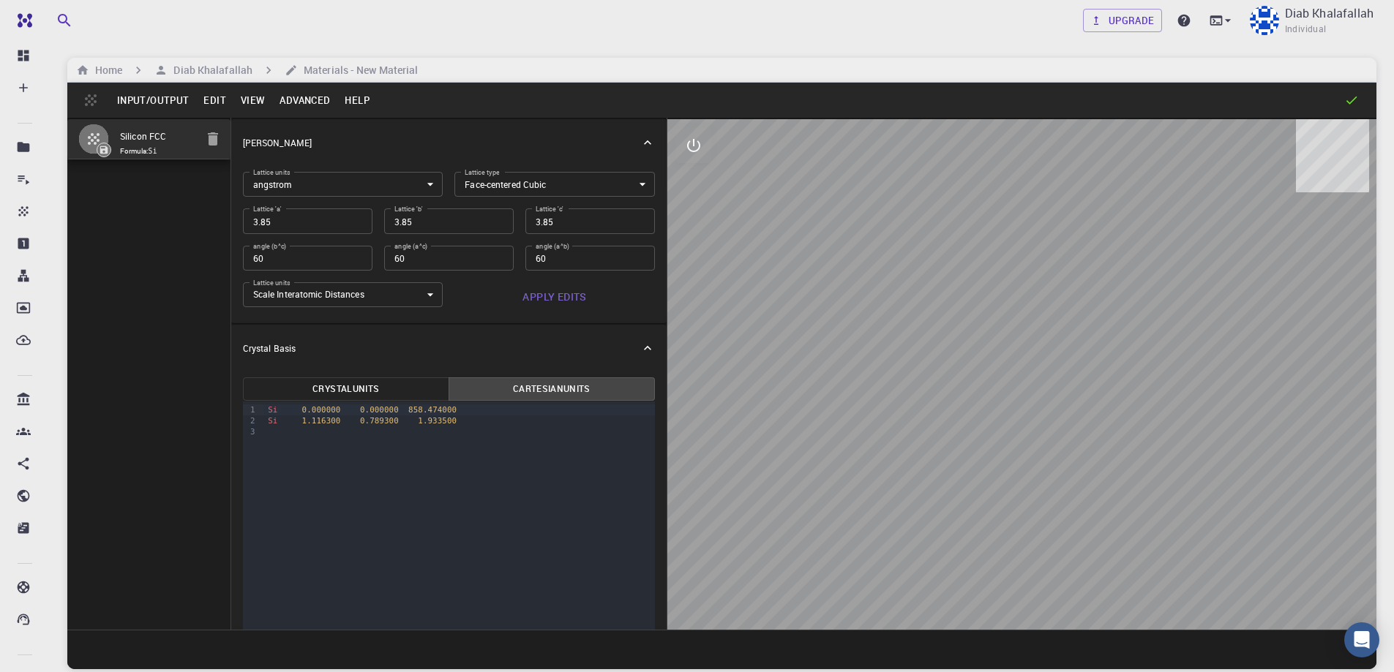
click at [216, 549] on div "Silicon FCC Formula: Si" at bounding box center [149, 374] width 164 height 512
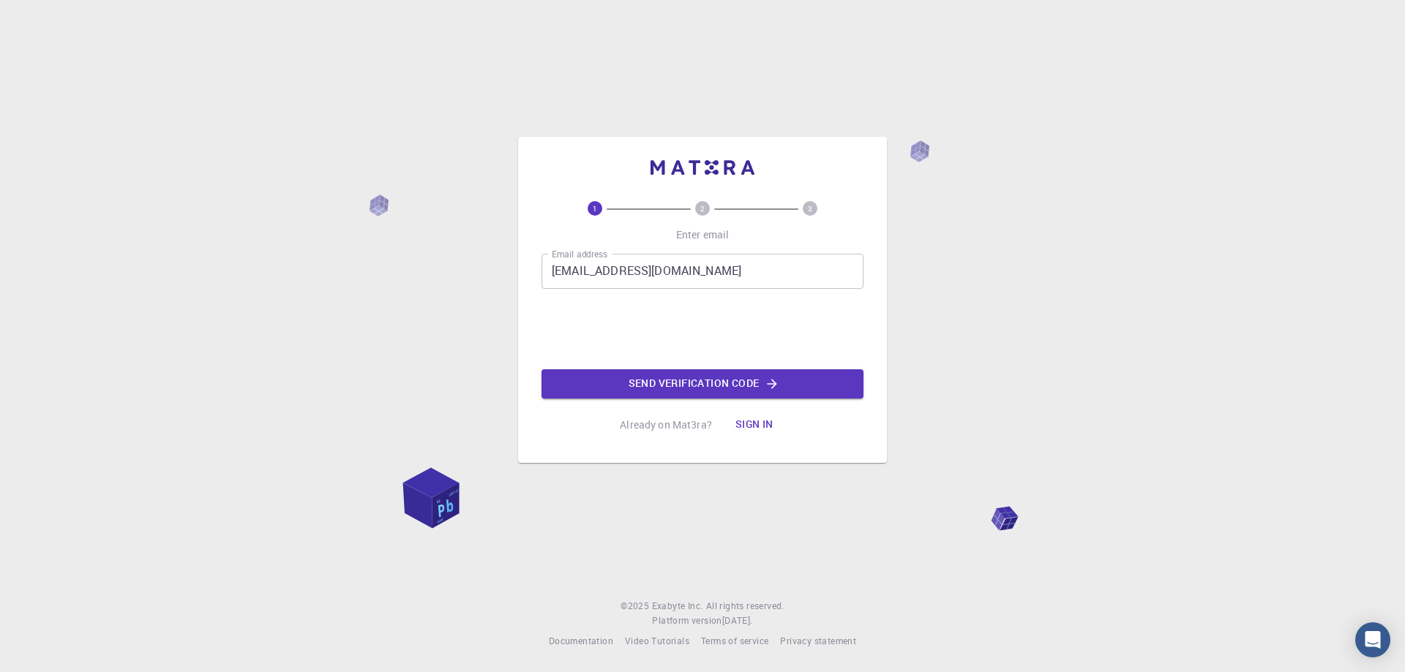
click at [915, 285] on div "1 2 3 Enter email Email address [EMAIL_ADDRESS][DOMAIN_NAME] Email address 0cAF…" at bounding box center [702, 336] width 1405 height 672
